Goal: Information Seeking & Learning: Learn about a topic

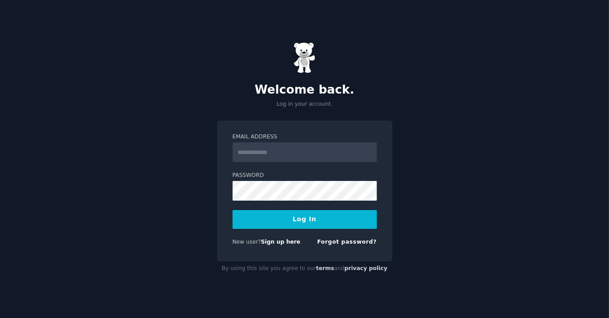
drag, startPoint x: 0, startPoint y: 0, endPoint x: 305, endPoint y: 144, distance: 337.2
click at [305, 144] on input "Email Address" at bounding box center [304, 152] width 144 height 20
type input "**********"
drag, startPoint x: 376, startPoint y: 139, endPoint x: 365, endPoint y: 146, distance: 12.7
click at [374, 141] on label "Email Address" at bounding box center [304, 137] width 144 height 8
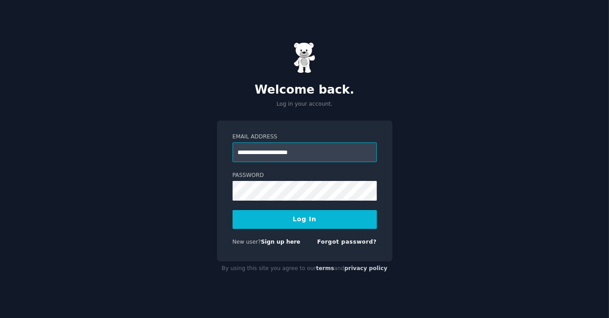
click at [374, 142] on input "**********" at bounding box center [304, 152] width 144 height 20
click at [331, 219] on button "Log In" at bounding box center [304, 219] width 144 height 19
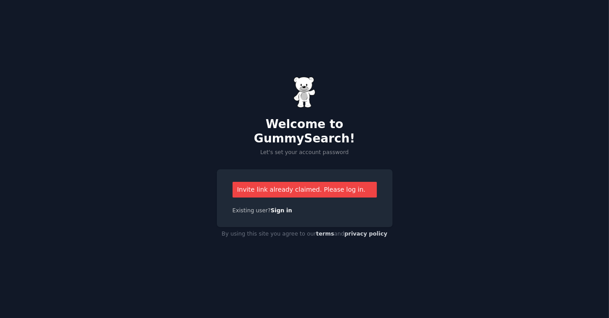
click at [306, 174] on div "Invite link already claimed. Please log in. Existing user? Sign in" at bounding box center [305, 198] width 176 height 58
click at [299, 185] on div "Invite link already claimed. Please log in." at bounding box center [304, 190] width 144 height 16
click at [281, 207] on link "Sign in" at bounding box center [281, 210] width 21 height 6
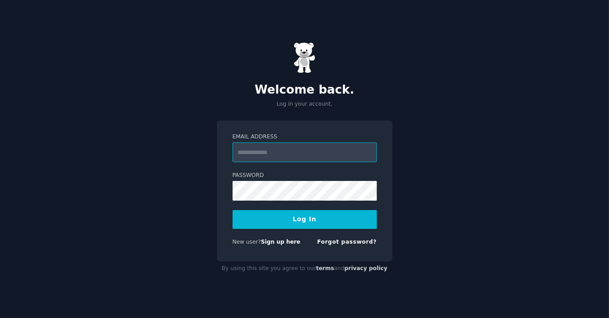
type input "**********"
click at [320, 224] on button "Log In" at bounding box center [304, 219] width 144 height 19
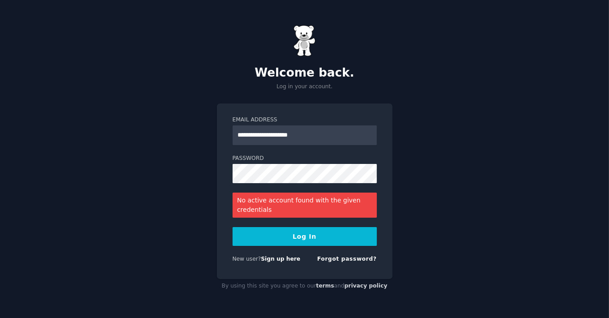
click at [340, 263] on div "Forgot password?" at bounding box center [347, 260] width 60 height 11
click at [354, 259] on link "Forgot password?" at bounding box center [347, 259] width 60 height 6
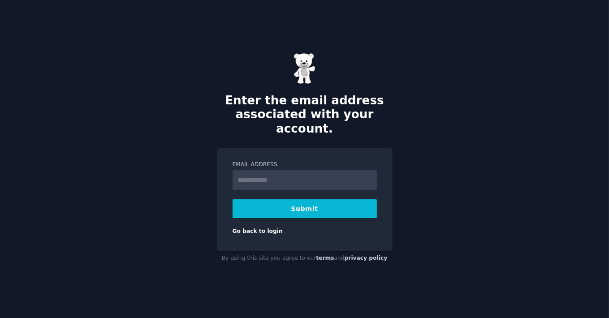
click at [297, 177] on input "Email Address" at bounding box center [304, 180] width 144 height 20
click at [279, 199] on div "Email Address" at bounding box center [304, 208] width 144 height 19
click at [261, 206] on button "Submit" at bounding box center [304, 208] width 144 height 19
click at [277, 171] on input "Email Address" at bounding box center [304, 180] width 144 height 20
type input "**********"
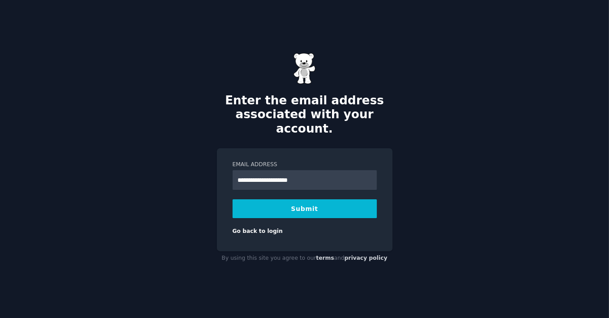
click at [265, 206] on button "Submit" at bounding box center [304, 208] width 144 height 19
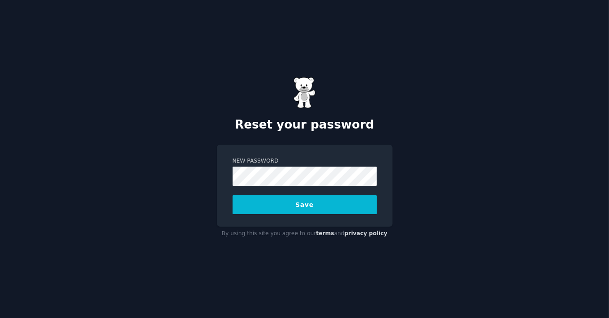
click at [297, 206] on button "Save" at bounding box center [304, 204] width 144 height 19
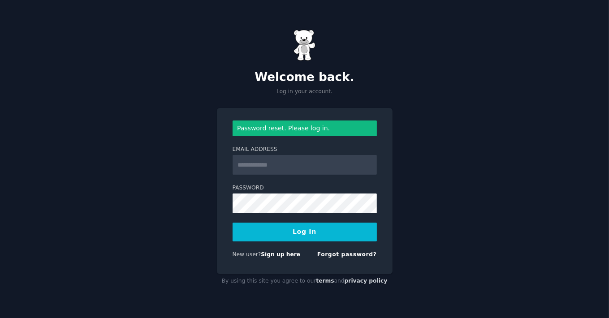
click at [254, 163] on input "Email Address" at bounding box center [304, 165] width 144 height 20
type input "**********"
click at [292, 223] on button "Log In" at bounding box center [304, 232] width 144 height 19
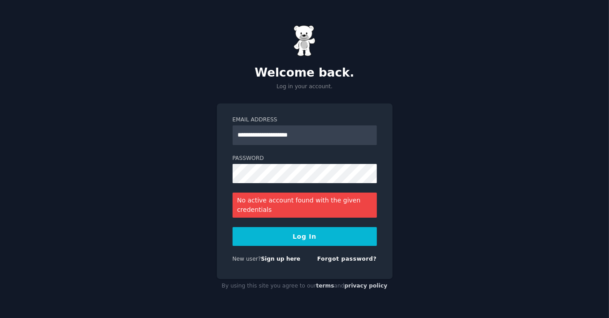
drag, startPoint x: 313, startPoint y: 211, endPoint x: 302, endPoint y: 211, distance: 11.2
click at [313, 211] on div "No active account found with the given credentials" at bounding box center [304, 205] width 144 height 25
drag, startPoint x: 302, startPoint y: 211, endPoint x: 226, endPoint y: 199, distance: 76.6
click at [226, 199] on div "**********" at bounding box center [305, 191] width 176 height 176
copy div "No active account found with the given credentials"
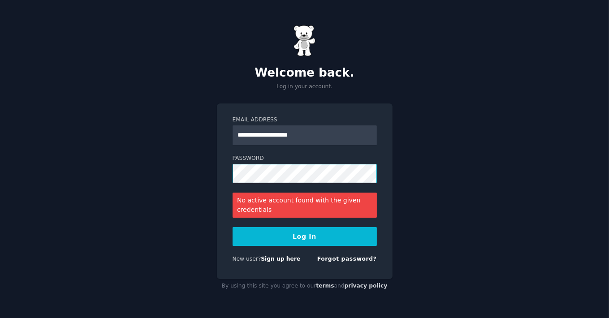
click at [148, 178] on div "**********" at bounding box center [304, 159] width 609 height 318
drag, startPoint x: 161, startPoint y: 261, endPoint x: 179, endPoint y: 258, distance: 17.7
click at [161, 261] on div "**********" at bounding box center [304, 159] width 609 height 318
click at [349, 257] on link "Forgot password?" at bounding box center [347, 259] width 60 height 6
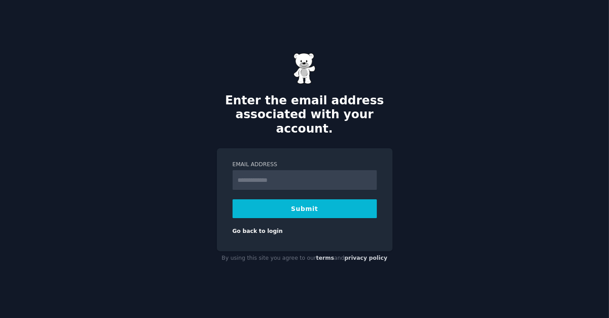
click at [273, 170] on input "Email Address" at bounding box center [304, 180] width 144 height 20
click at [200, 187] on div "Enter the email address associated with your account. Email Address Submit Go b…" at bounding box center [304, 159] width 609 height 318
click at [249, 174] on input "Email Address" at bounding box center [304, 180] width 144 height 20
type input "**********"
click at [243, 202] on button "Submit" at bounding box center [304, 208] width 144 height 19
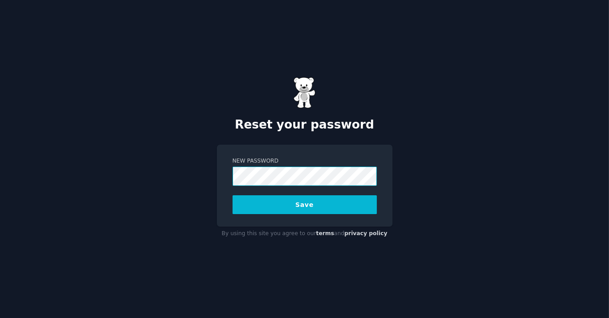
click at [224, 180] on div "New Password Save" at bounding box center [305, 186] width 176 height 82
click at [289, 203] on button "Save" at bounding box center [304, 204] width 144 height 19
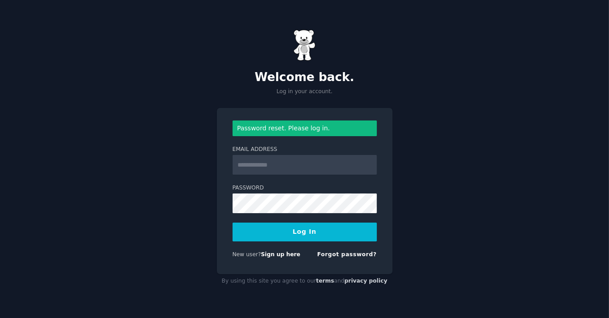
drag, startPoint x: 323, startPoint y: 153, endPoint x: 305, endPoint y: 171, distance: 25.3
click at [322, 154] on div "Email Address" at bounding box center [304, 160] width 144 height 29
click at [305, 171] on input "Email Address" at bounding box center [304, 165] width 144 height 20
type input "**********"
click at [265, 231] on button "Log In" at bounding box center [304, 232] width 144 height 19
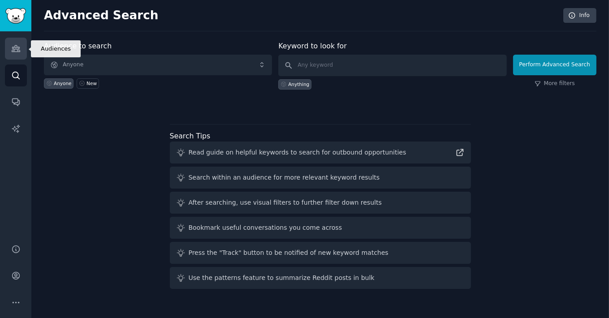
click at [14, 56] on link "Audiences" at bounding box center [16, 49] width 22 height 22
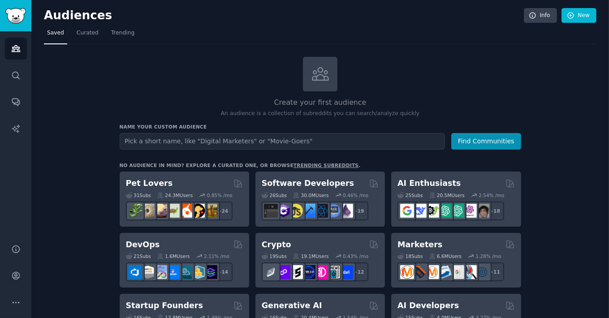
drag, startPoint x: 175, startPoint y: 185, endPoint x: 179, endPoint y: 181, distance: 5.7
click at [179, 181] on div "Pet Lovers" at bounding box center [184, 183] width 117 height 11
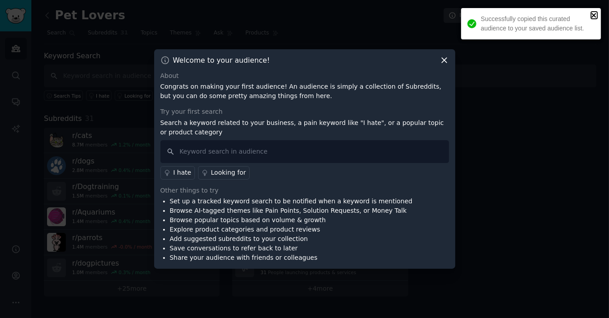
click at [595, 15] on icon "close" at bounding box center [594, 15] width 6 height 7
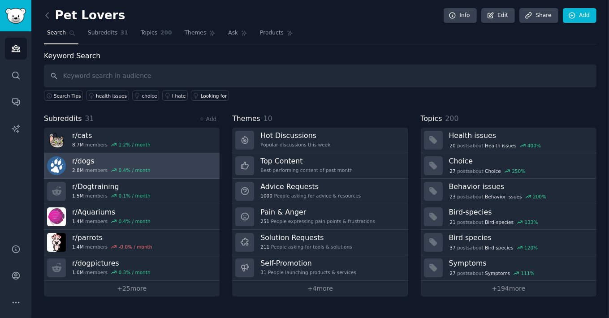
click at [162, 164] on link "r/ dogs 2.8M members 0.4 % / month" at bounding box center [132, 166] width 176 height 26
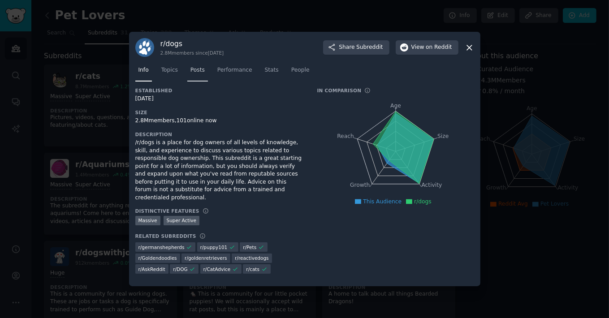
click at [200, 78] on link "Posts" at bounding box center [197, 72] width 21 height 18
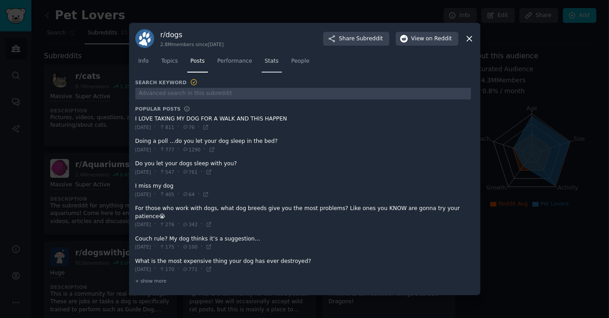
click at [270, 73] on link "Stats" at bounding box center [272, 63] width 20 height 18
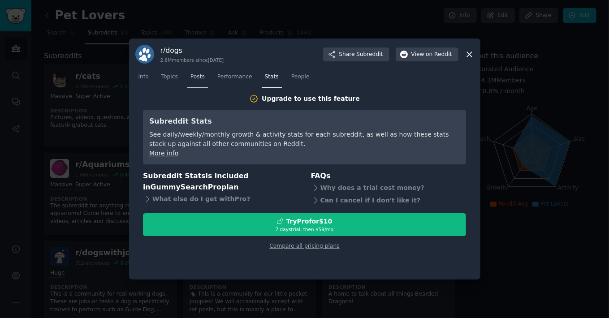
click at [197, 83] on link "Posts" at bounding box center [197, 79] width 21 height 18
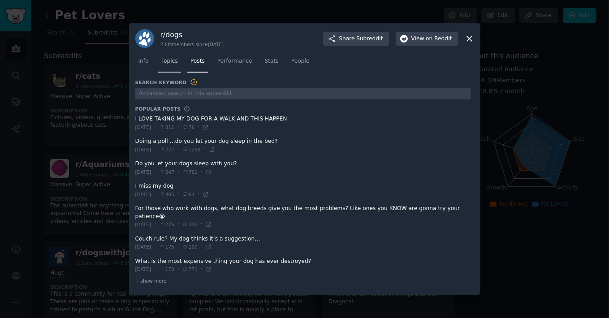
click at [164, 65] on span "Topics" at bounding box center [169, 61] width 17 height 8
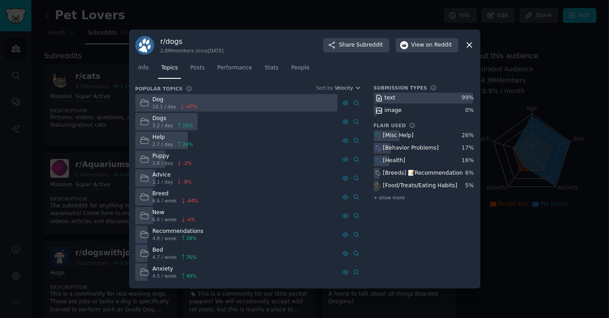
click at [443, 159] on div "[Health]" at bounding box center [424, 160] width 100 height 11
click at [388, 162] on div "[Health]" at bounding box center [394, 161] width 22 height 8
click at [381, 163] on icon at bounding box center [378, 161] width 6 height 6
click at [378, 163] on icon at bounding box center [378, 161] width 5 height 5
click at [388, 143] on div "[Behavior Problems]" at bounding box center [407, 148] width 67 height 11
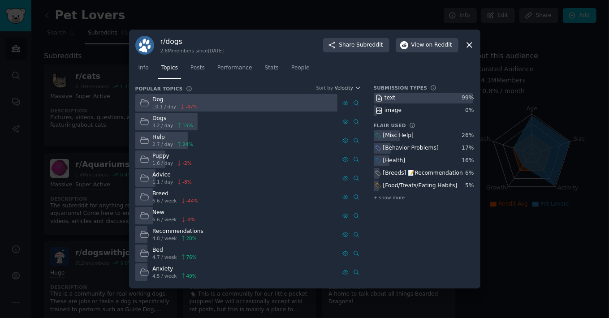
click at [388, 159] on div "[Health]" at bounding box center [394, 161] width 22 height 8
click at [398, 197] on span "+ show more" at bounding box center [389, 197] width 31 height 6
